Goal: Navigation & Orientation: Find specific page/section

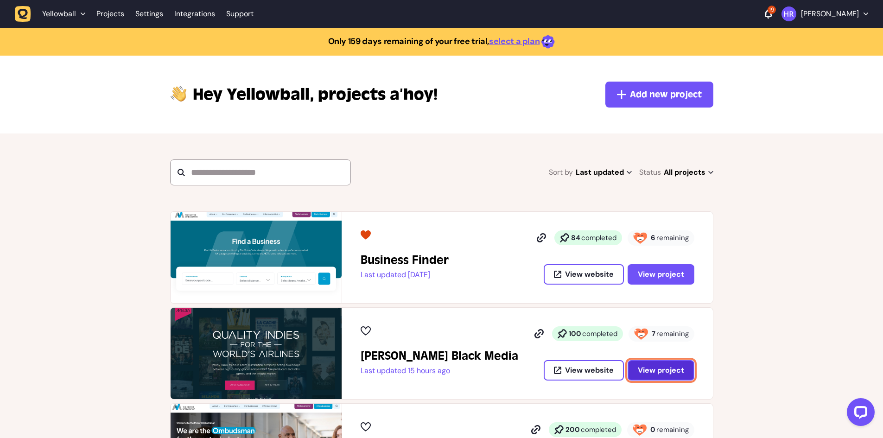
click at [647, 367] on span "View project" at bounding box center [661, 370] width 46 height 7
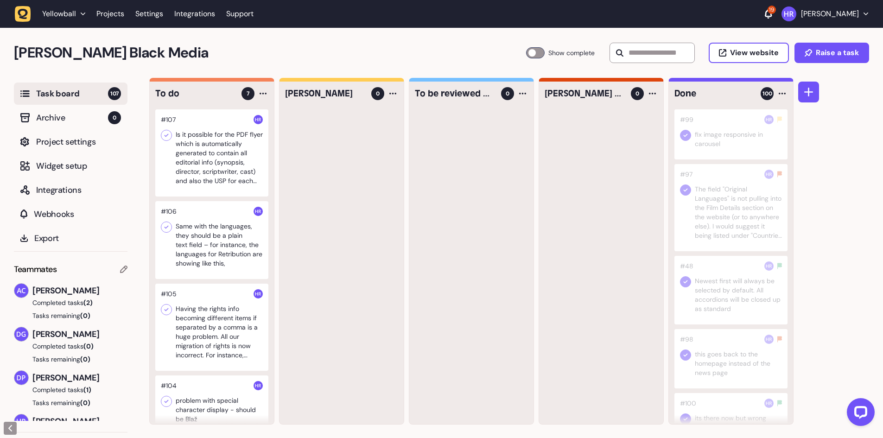
click at [232, 153] on div at bounding box center [211, 152] width 113 height 87
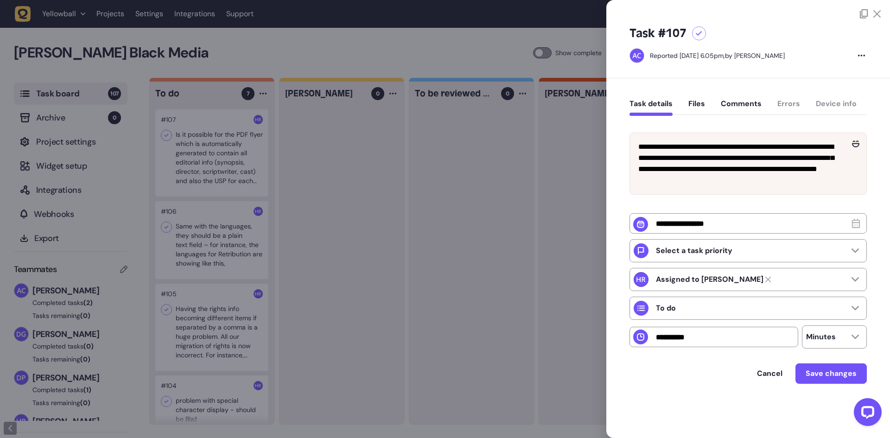
click at [232, 153] on div at bounding box center [445, 219] width 890 height 438
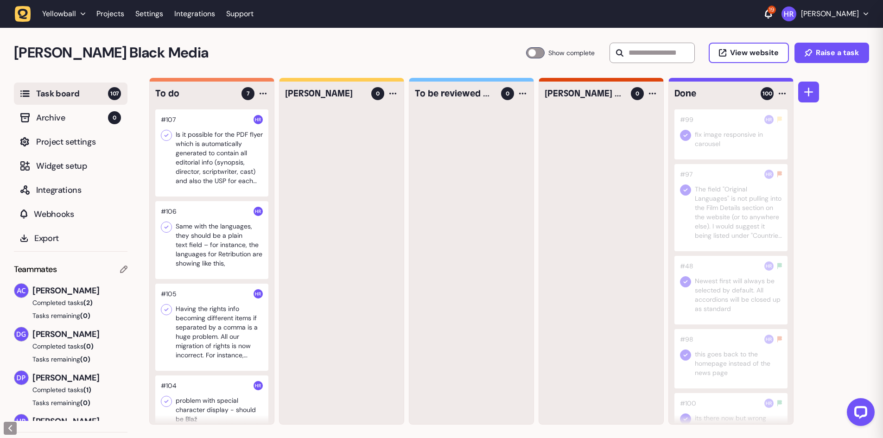
click at [225, 244] on div at bounding box center [211, 240] width 113 height 78
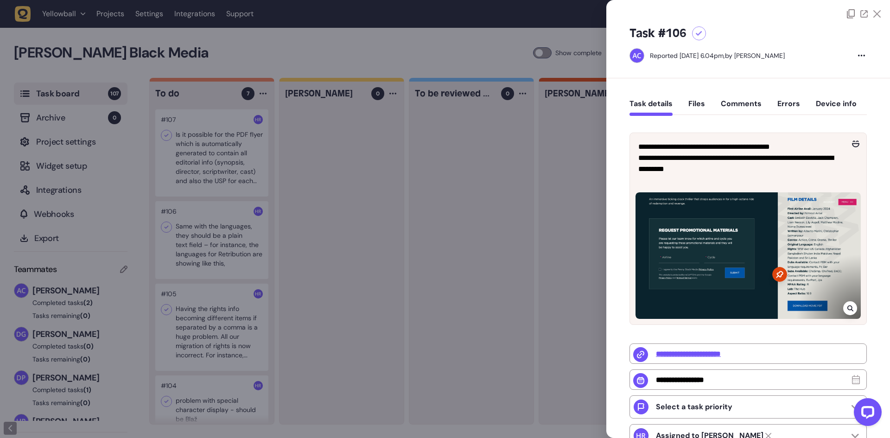
click at [222, 196] on div at bounding box center [445, 219] width 890 height 438
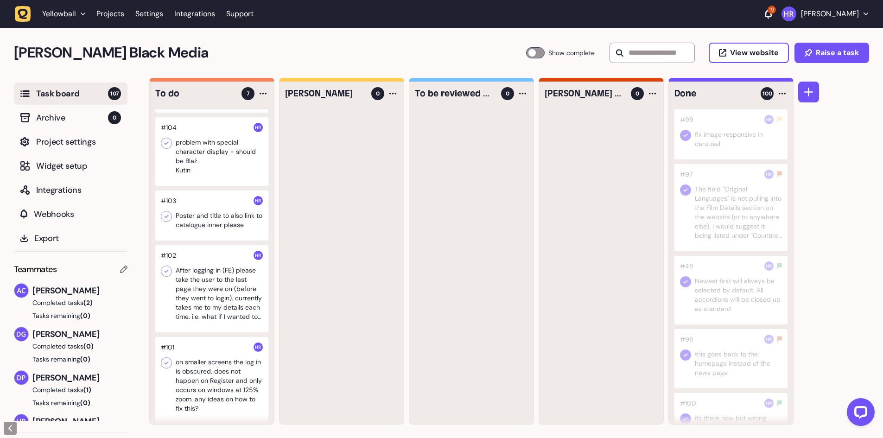
scroll to position [264, 0]
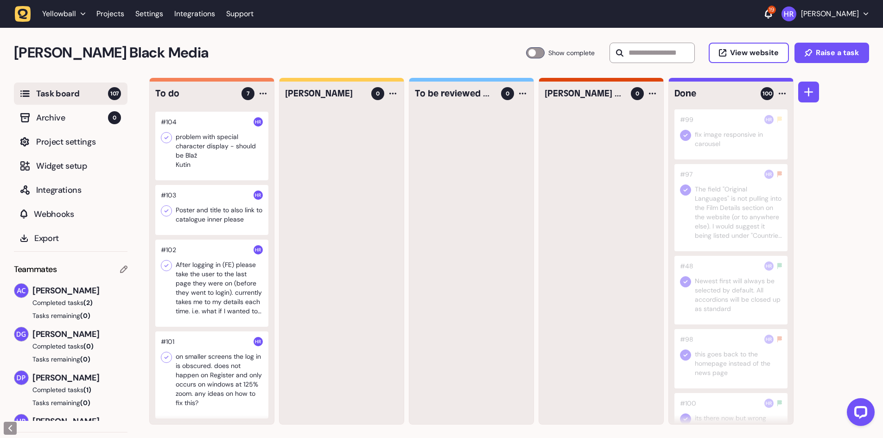
click at [220, 156] on div at bounding box center [211, 146] width 113 height 69
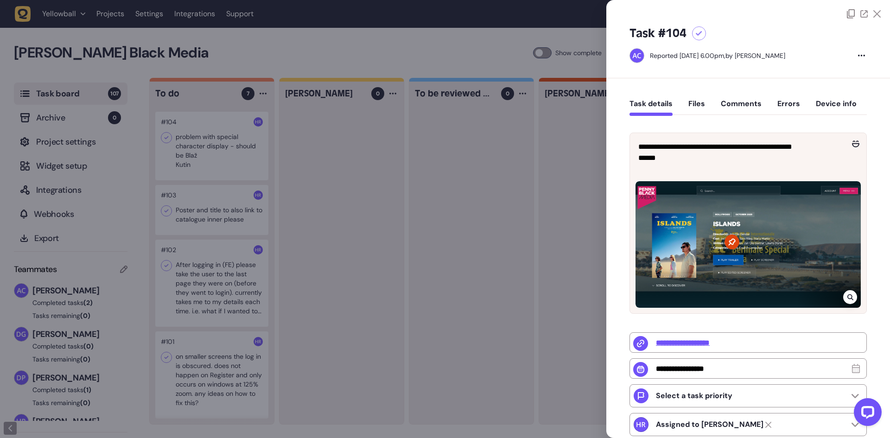
click at [226, 165] on div at bounding box center [445, 219] width 890 height 438
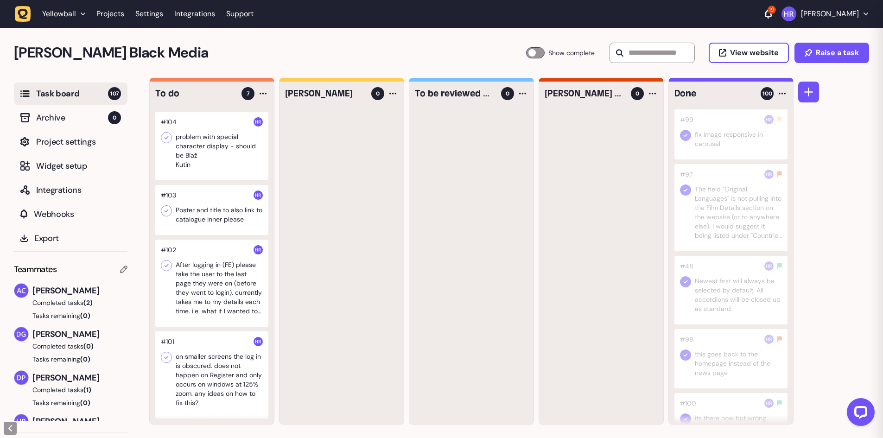
scroll to position [0, 0]
